Goal: Communication & Community: Ask a question

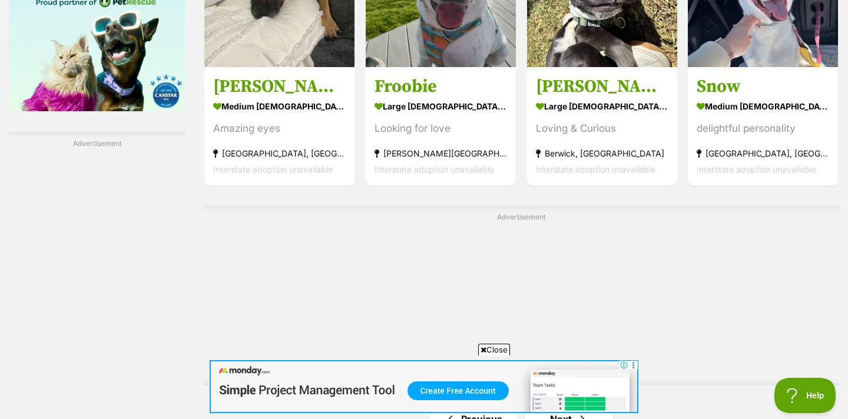
scroll to position [2082, 0]
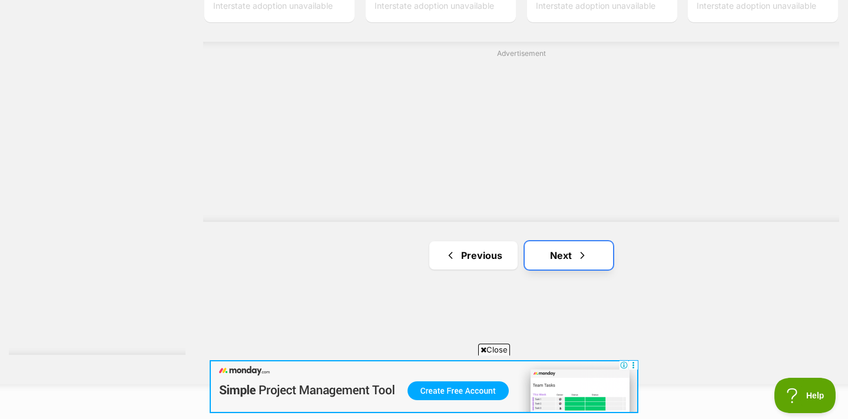
click at [582, 255] on span "Next page" at bounding box center [583, 256] width 12 height 14
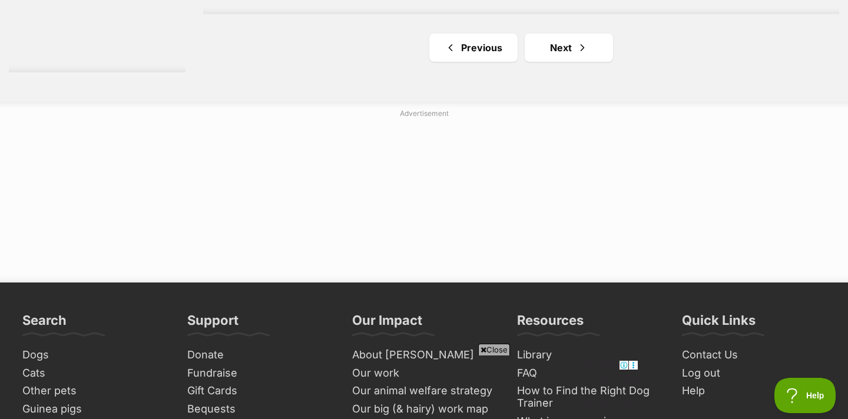
scroll to position [2364, 0]
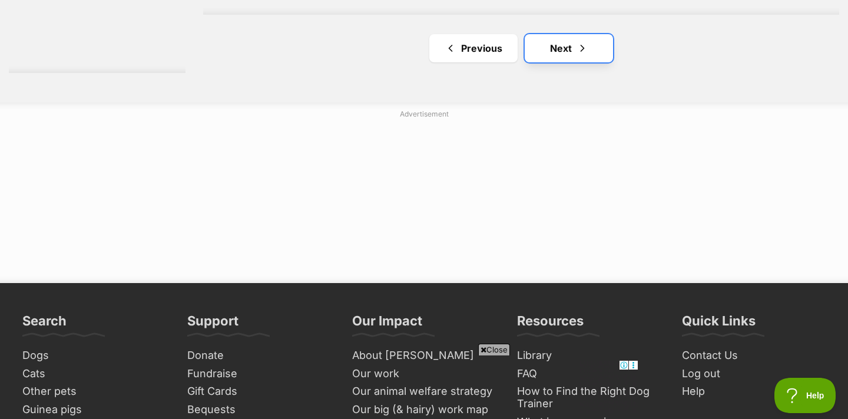
click at [568, 45] on link "Next" at bounding box center [569, 48] width 88 height 28
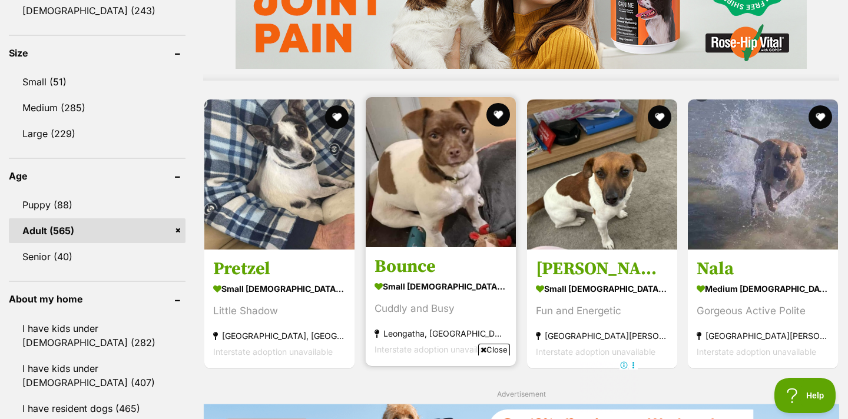
click at [454, 206] on img at bounding box center [441, 172] width 150 height 150
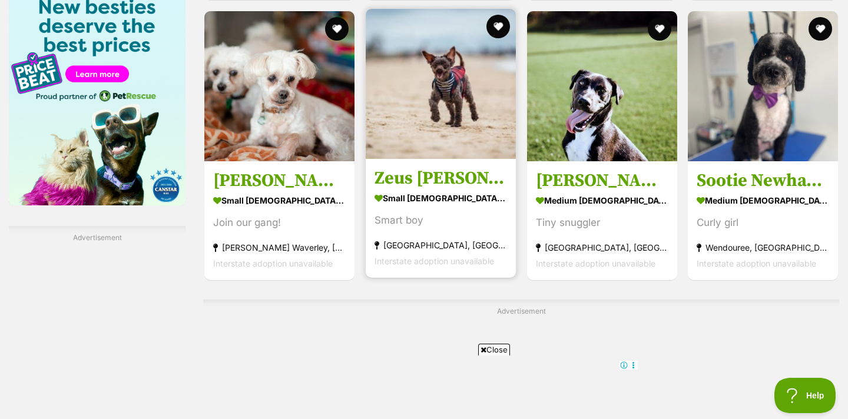
scroll to position [1823, 0]
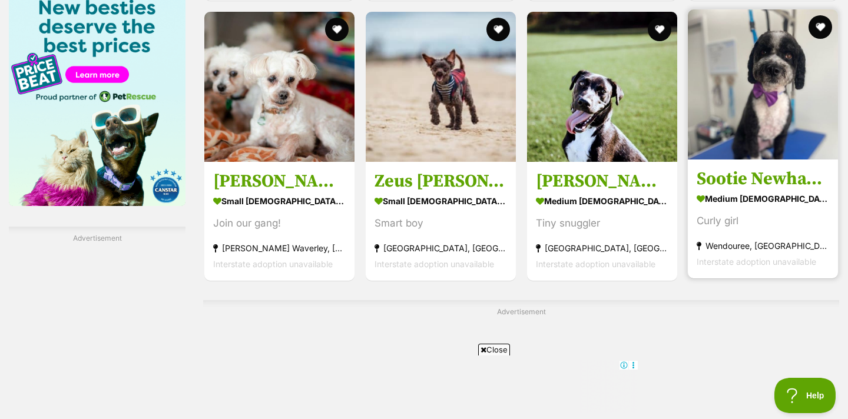
click at [709, 178] on h3 "Sootie Newhaven" at bounding box center [763, 179] width 133 height 22
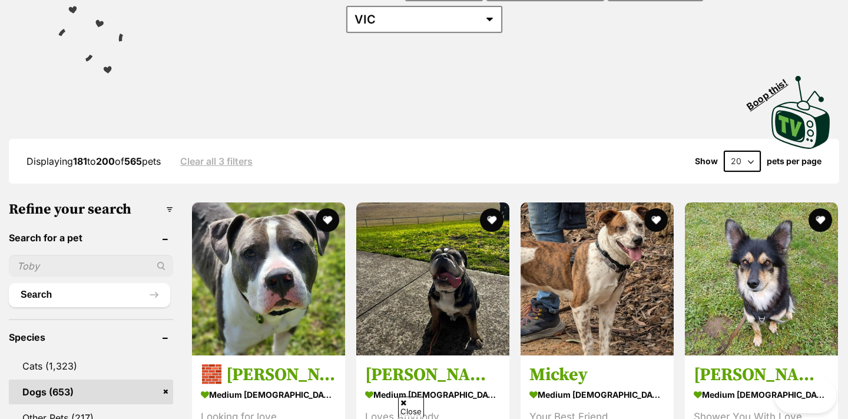
click at [737, 151] on select "20 40 60" at bounding box center [742, 161] width 37 height 21
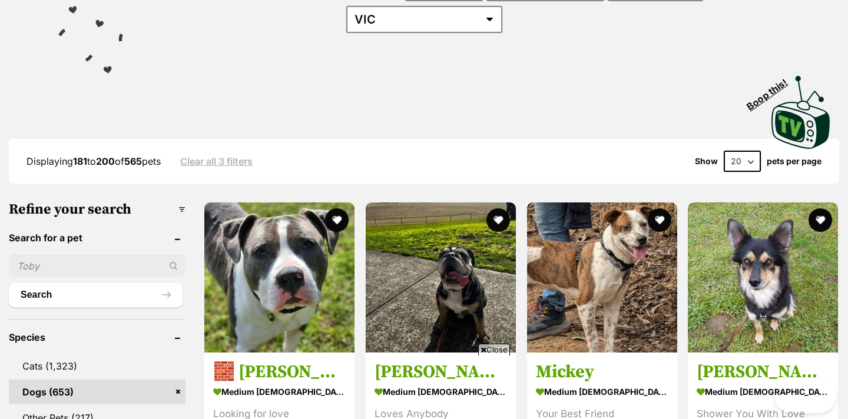
select select "60"
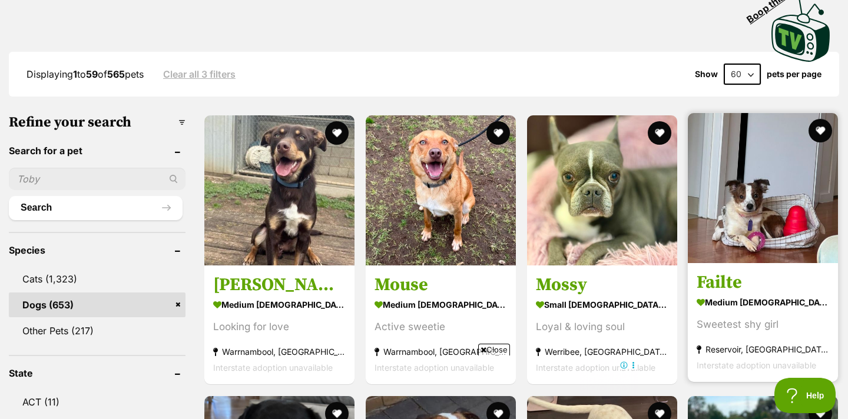
scroll to position [284, 0]
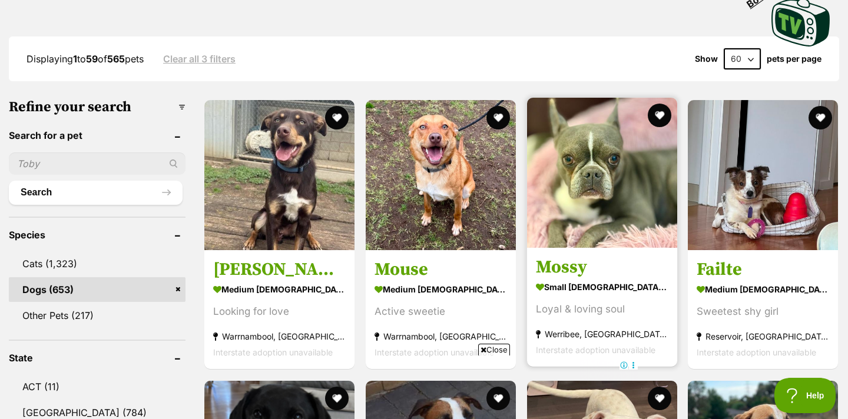
click at [640, 209] on img at bounding box center [602, 173] width 150 height 150
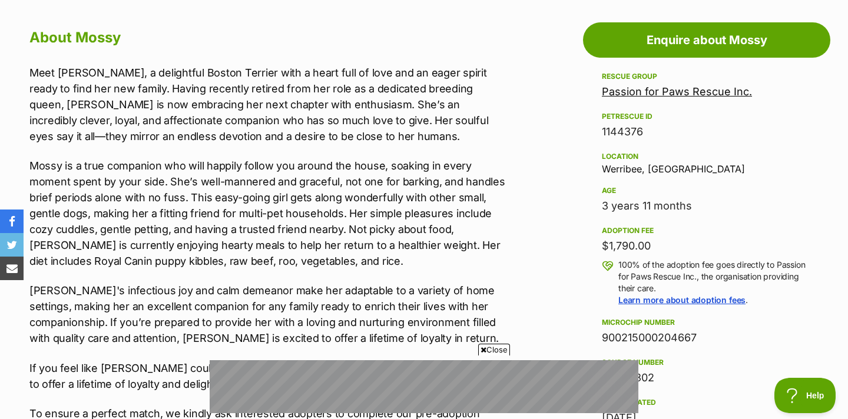
scroll to position [643, 0]
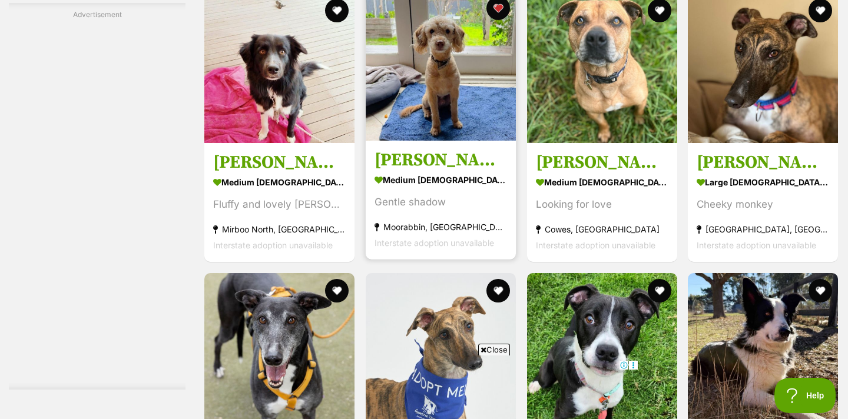
click at [440, 94] on img at bounding box center [441, 66] width 150 height 150
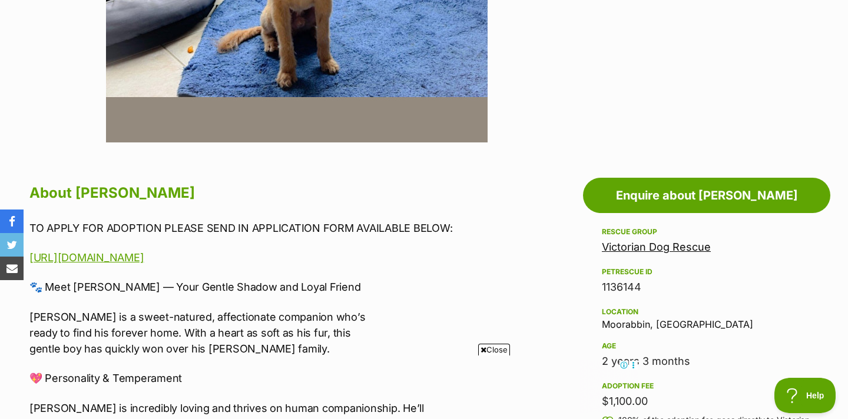
scroll to position [356, 0]
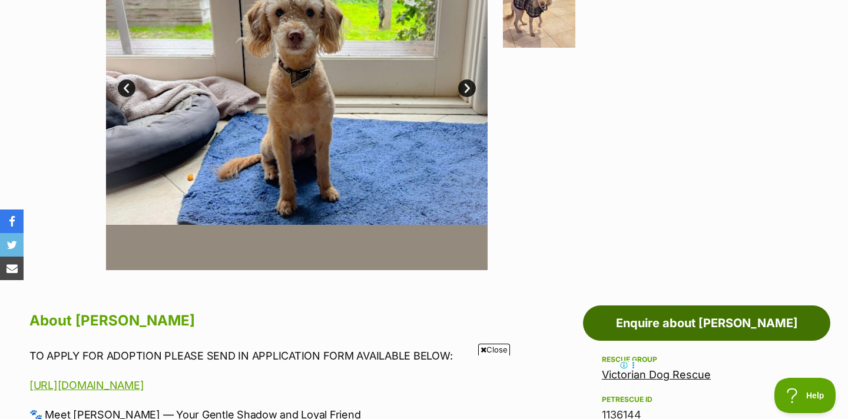
click at [646, 320] on link "Enquire about Alexander Silvanus" at bounding box center [706, 323] width 247 height 35
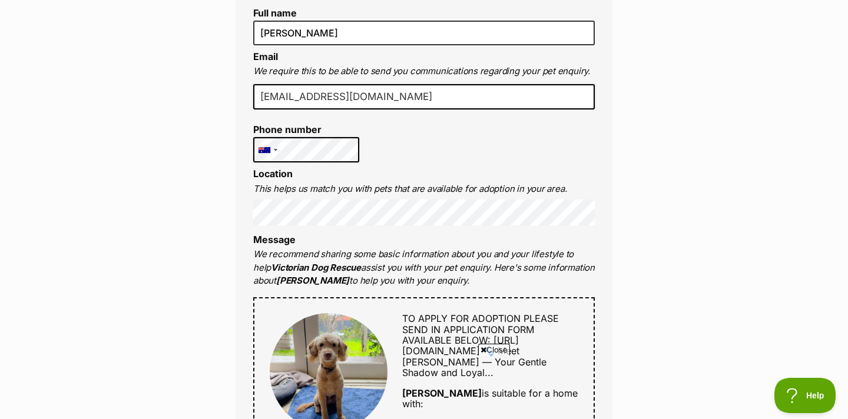
type input "tessakwhite@hotmail.com"
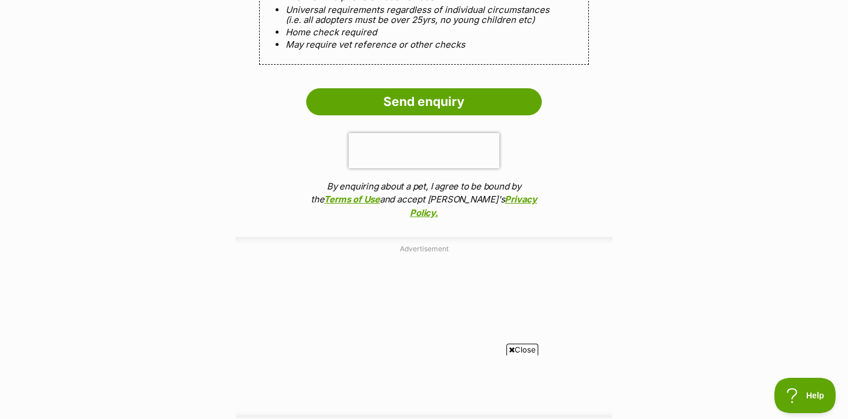
scroll to position [1419, 0]
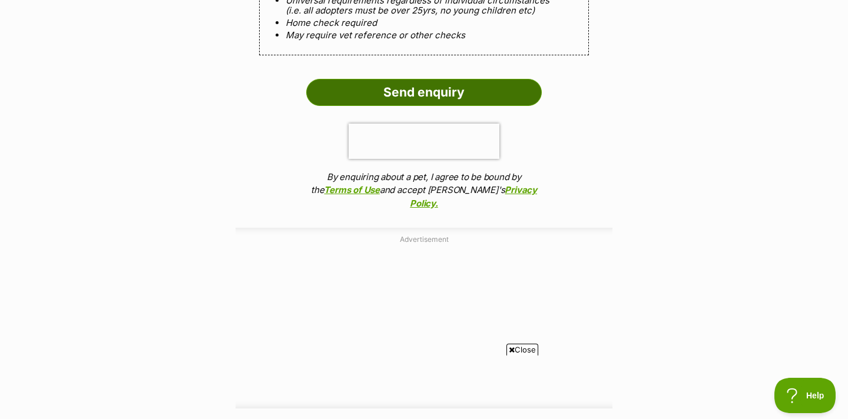
click at [490, 106] on input "Send enquiry" at bounding box center [424, 92] width 236 height 27
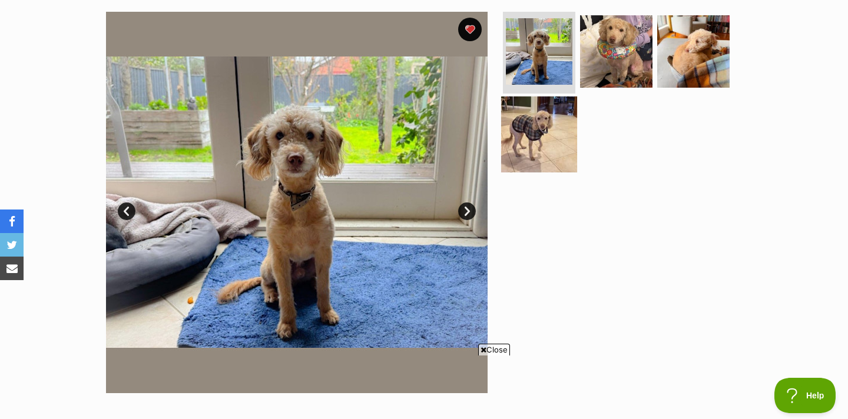
click at [535, 149] on img at bounding box center [539, 135] width 76 height 76
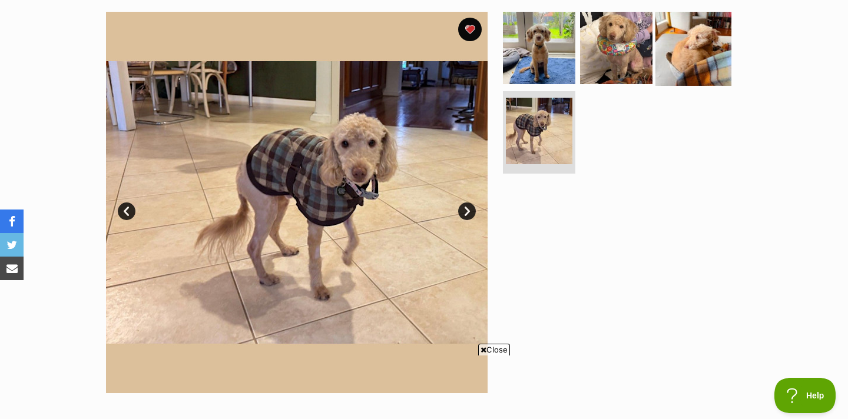
click at [660, 42] on img at bounding box center [694, 47] width 76 height 76
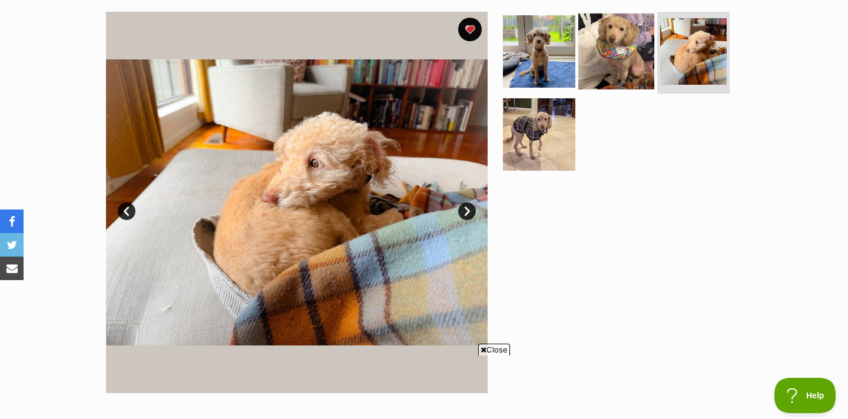
click at [641, 51] on img at bounding box center [616, 51] width 76 height 76
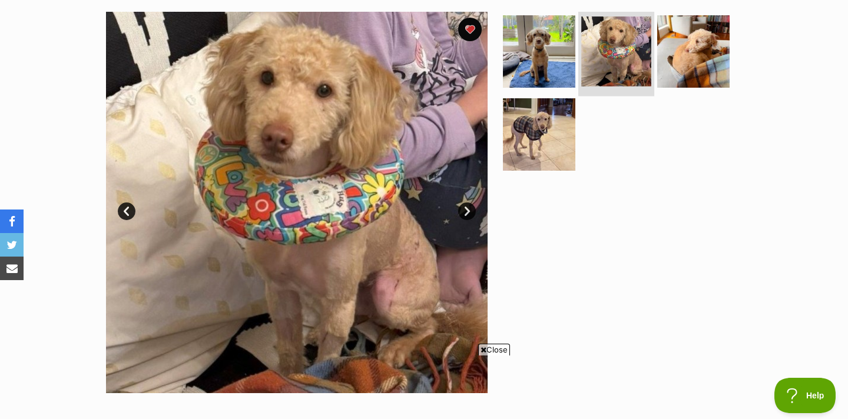
click at [601, 59] on img at bounding box center [616, 51] width 70 height 70
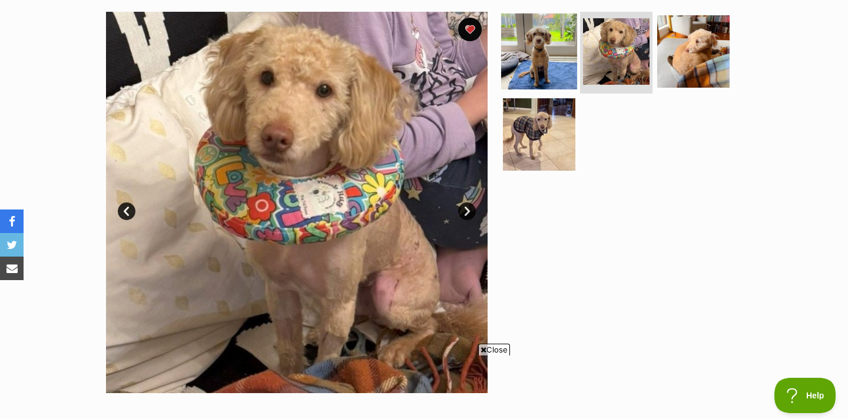
click at [531, 47] on img at bounding box center [539, 51] width 76 height 76
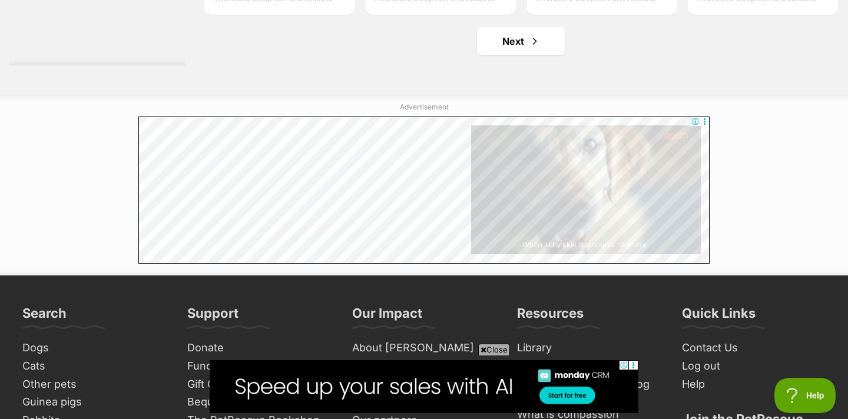
scroll to position [6260, 0]
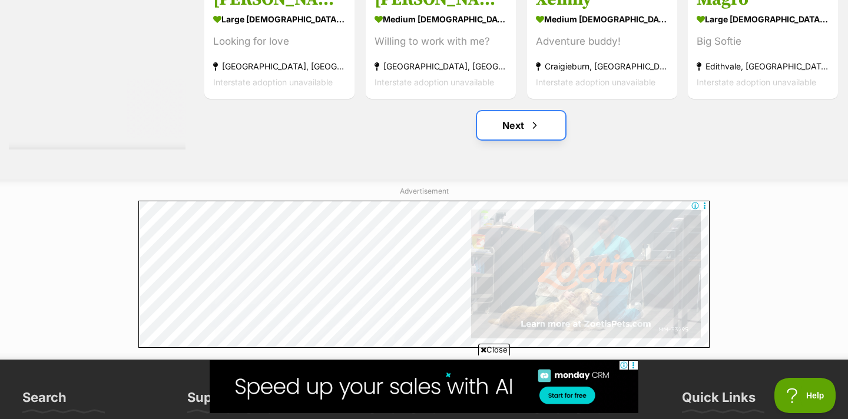
click at [495, 126] on link "Next" at bounding box center [521, 125] width 88 height 28
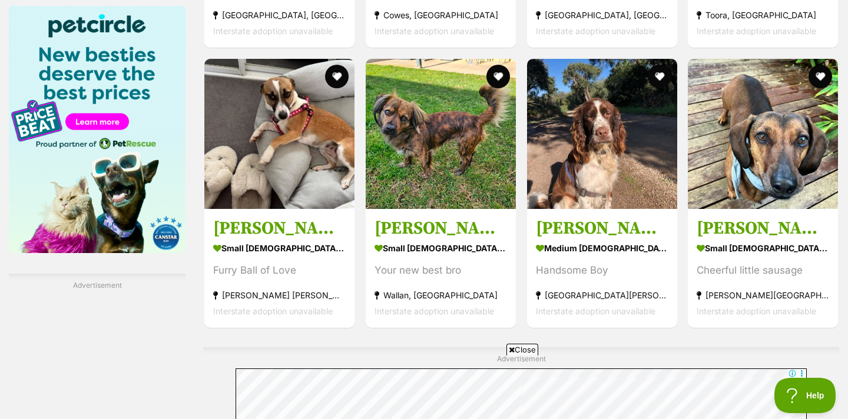
scroll to position [1779, 0]
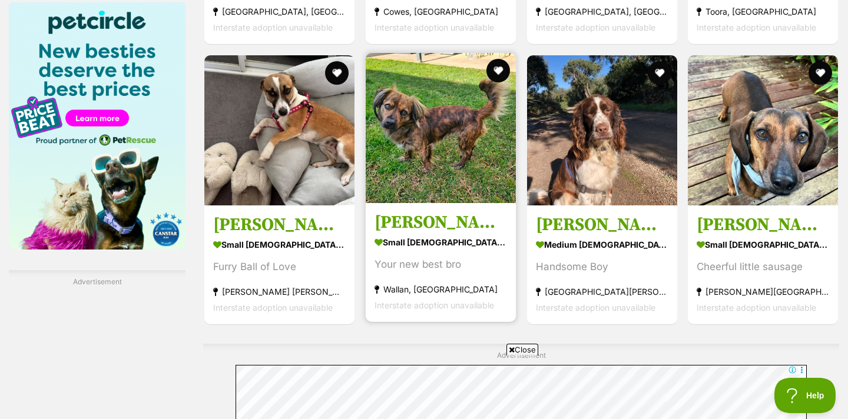
click at [454, 137] on img at bounding box center [441, 128] width 150 height 150
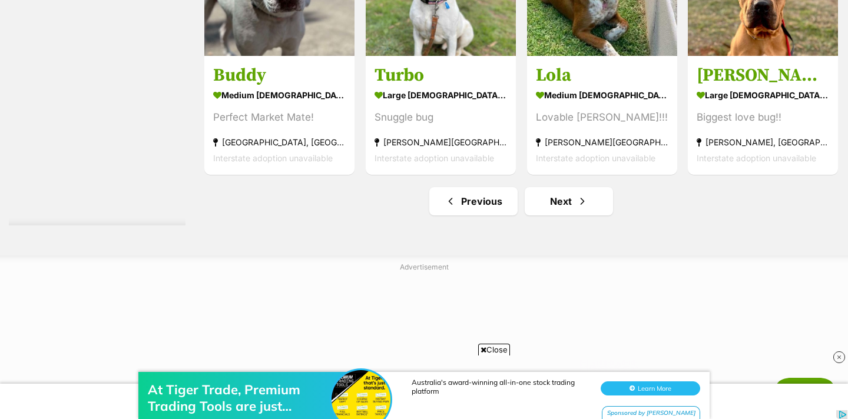
scroll to position [6202, 0]
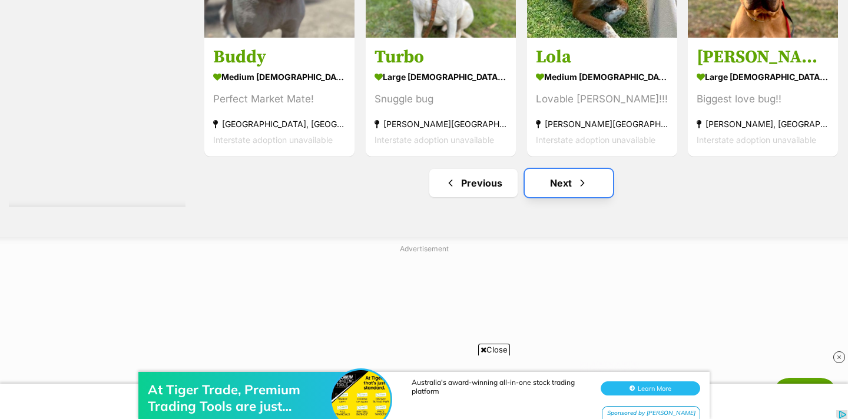
click at [552, 181] on link "Next" at bounding box center [569, 183] width 88 height 28
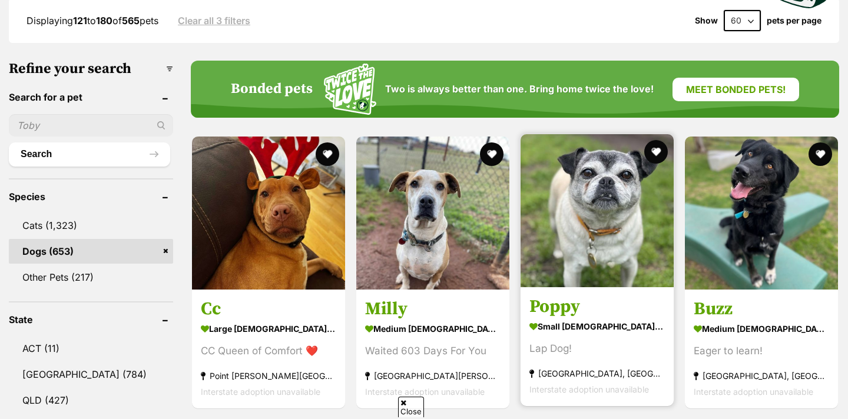
scroll to position [352, 0]
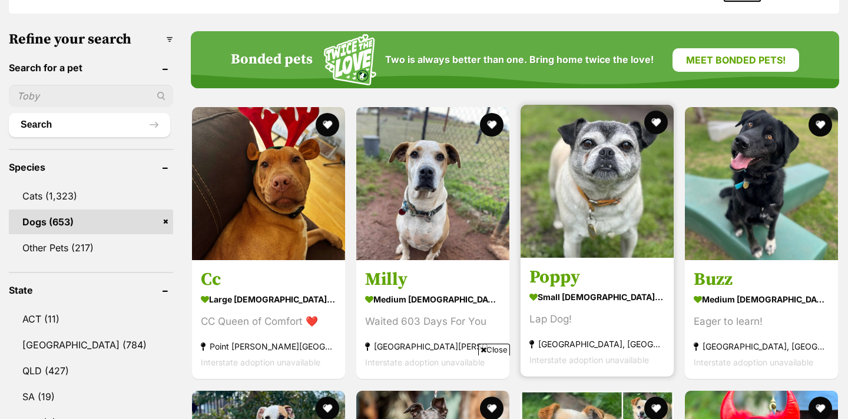
click at [584, 201] on img at bounding box center [597, 181] width 153 height 153
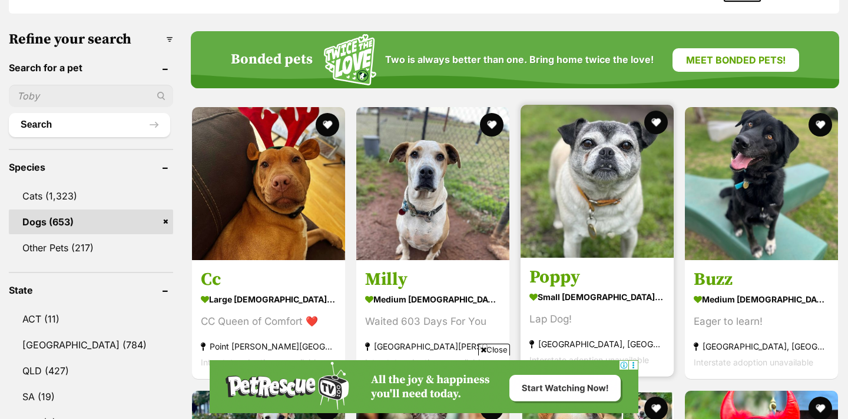
scroll to position [0, 0]
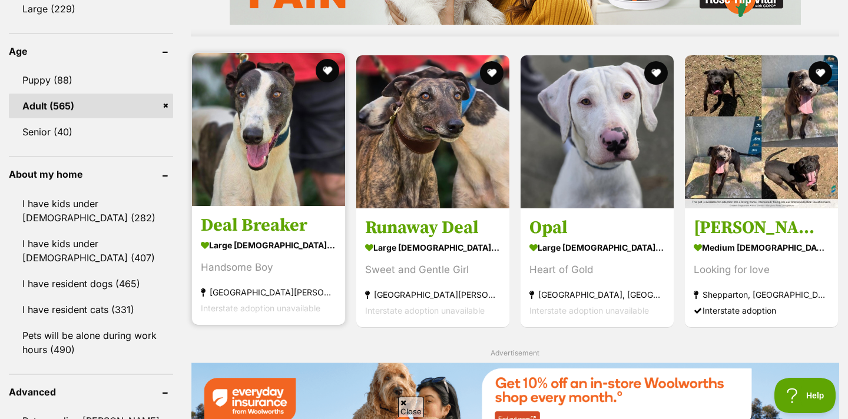
scroll to position [1236, 0]
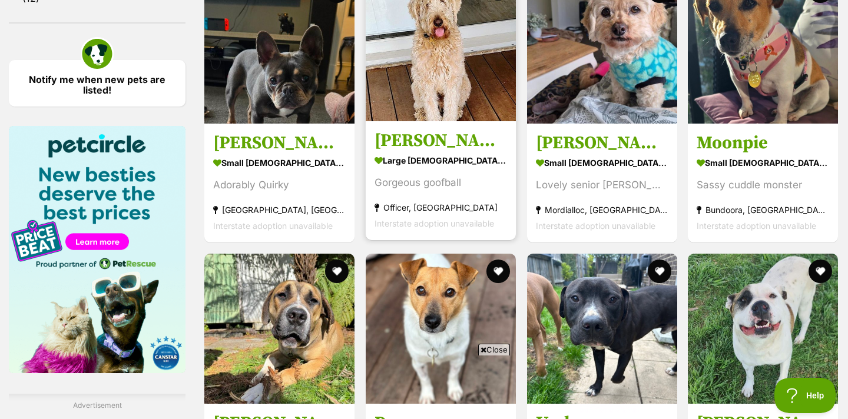
scroll to position [0, 0]
click at [462, 137] on h3 "[PERSON_NAME]" at bounding box center [441, 141] width 133 height 22
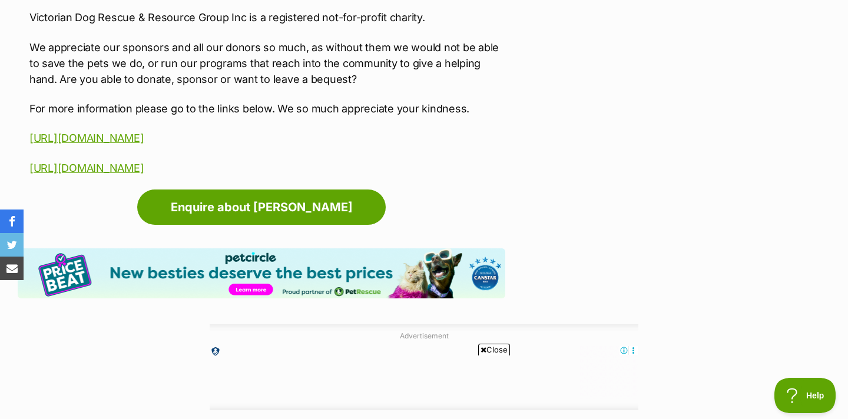
scroll to position [2092, 0]
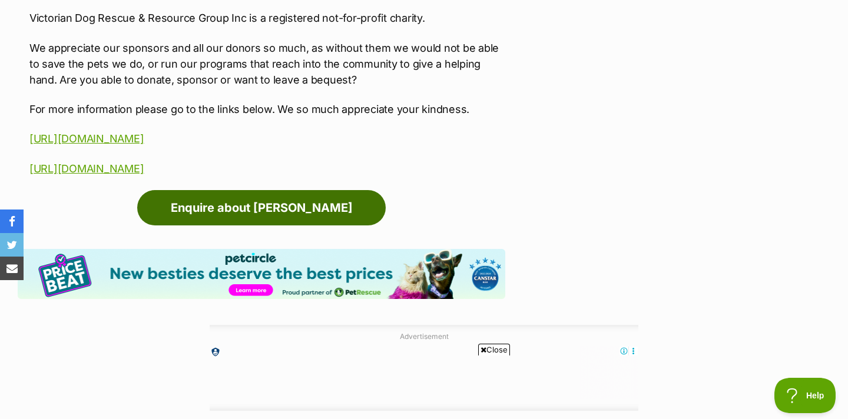
click at [355, 204] on link "Enquire about [PERSON_NAME]" at bounding box center [261, 207] width 249 height 35
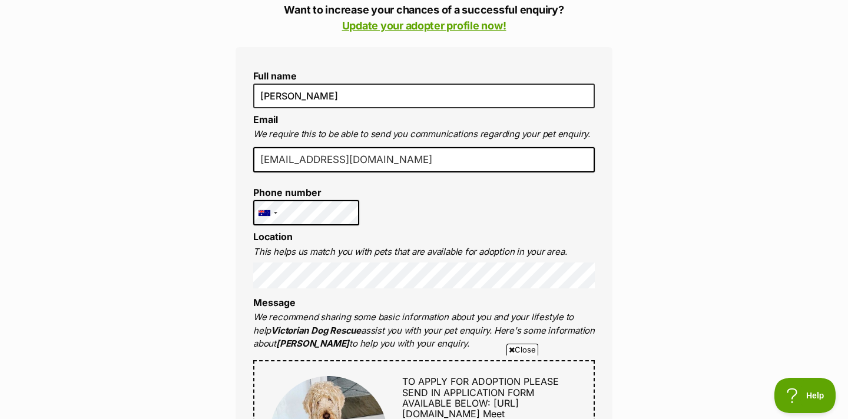
type input "tessakwhite@hotmail.com"
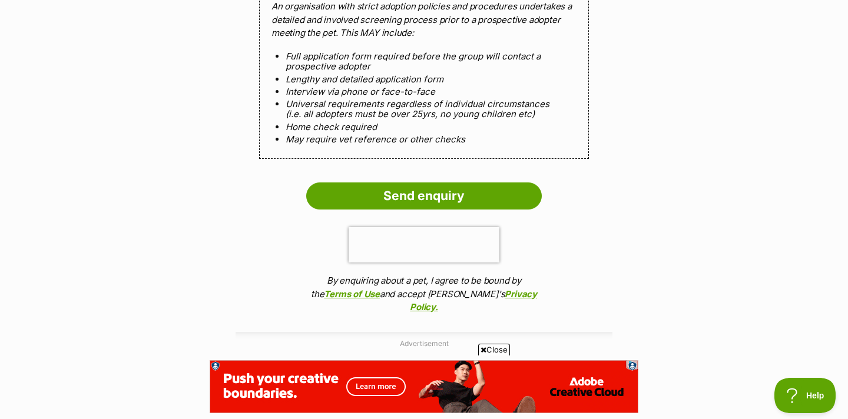
scroll to position [1338, 0]
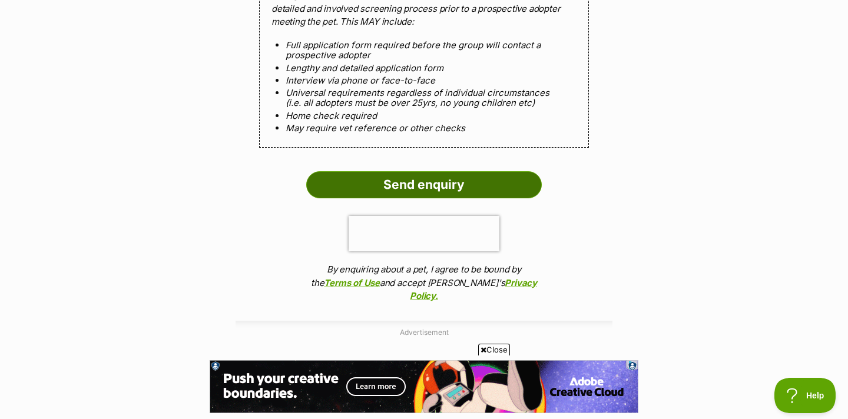
click at [342, 198] on input "Send enquiry" at bounding box center [424, 184] width 236 height 27
